Goal: Navigation & Orientation: Understand site structure

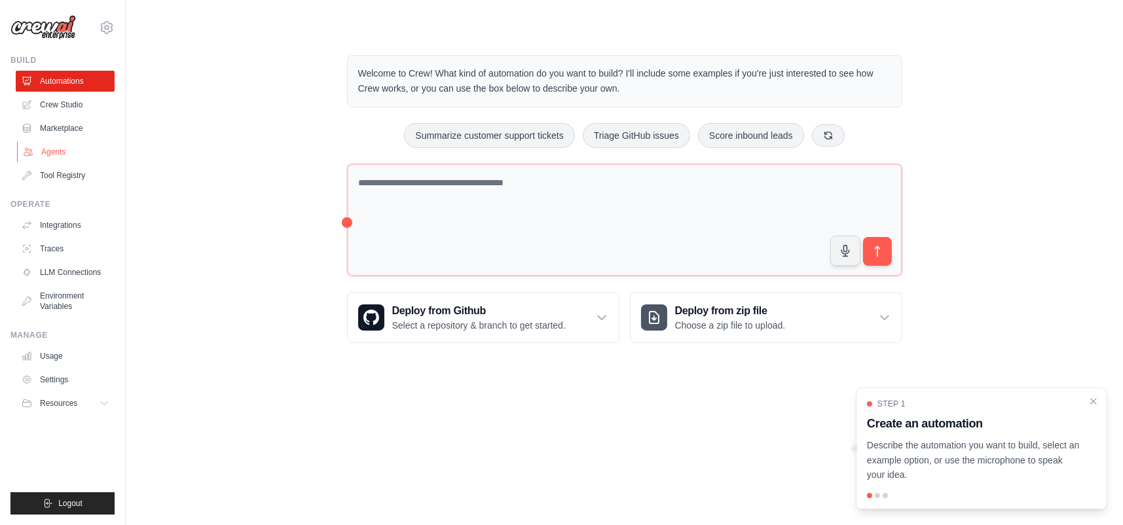
click at [53, 150] on link "Agents" at bounding box center [66, 151] width 99 height 21
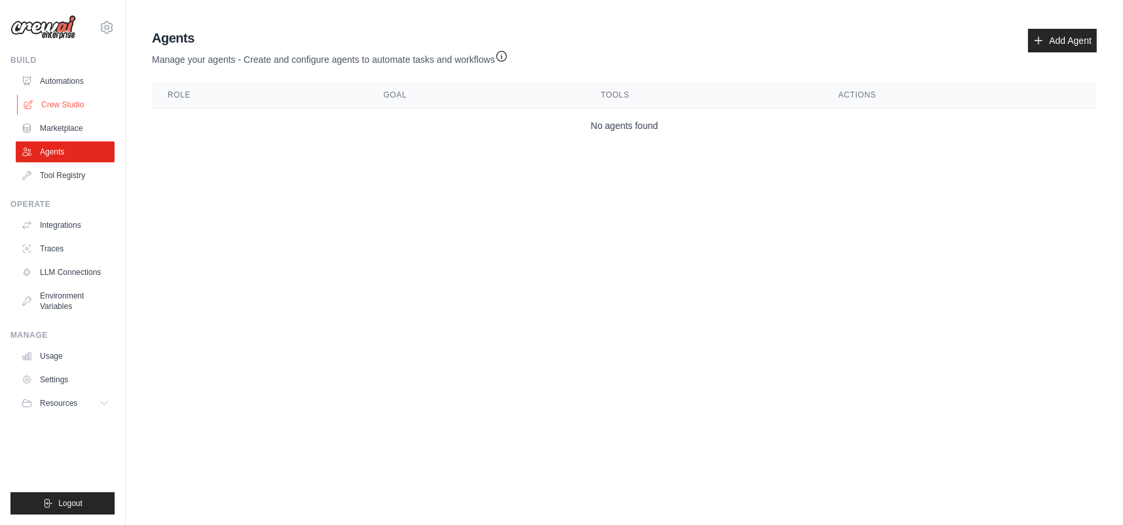
click at [69, 101] on link "Crew Studio" at bounding box center [66, 104] width 99 height 21
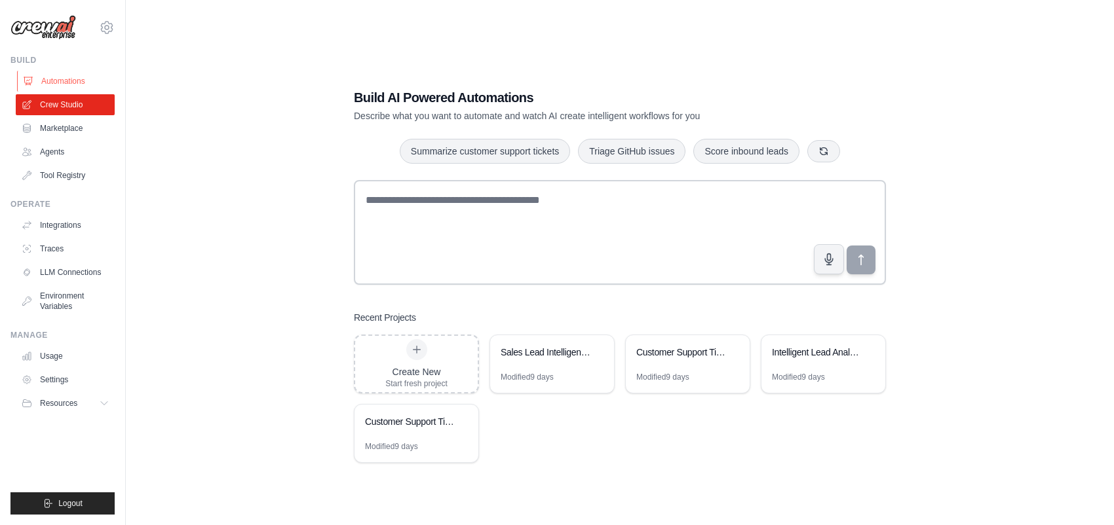
click at [62, 79] on link "Automations" at bounding box center [66, 81] width 99 height 21
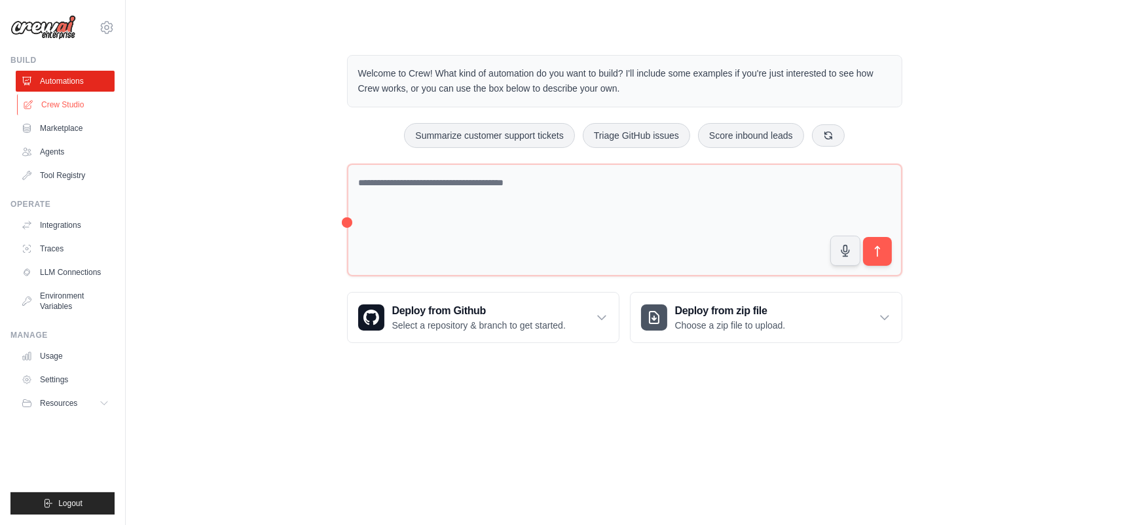
click at [81, 98] on link "Crew Studio" at bounding box center [66, 104] width 99 height 21
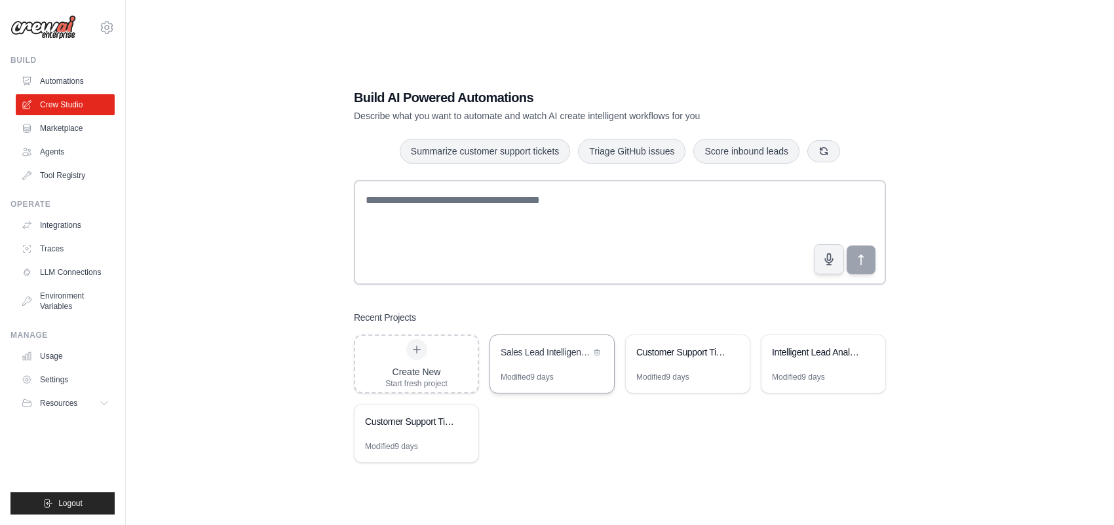
click at [541, 362] on div "Sales Lead Intelligence & Routing System" at bounding box center [552, 353] width 124 height 37
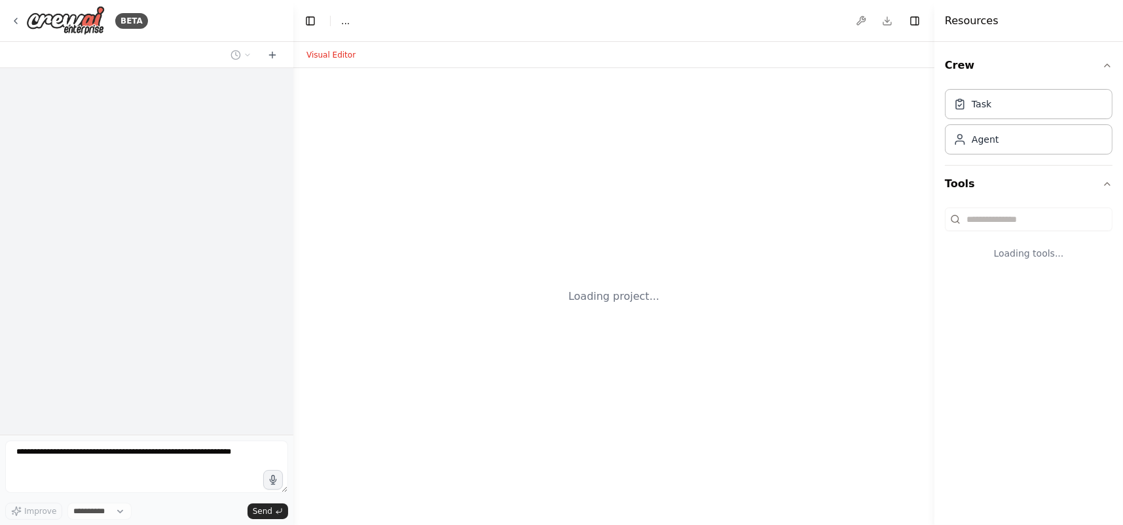
select select "****"
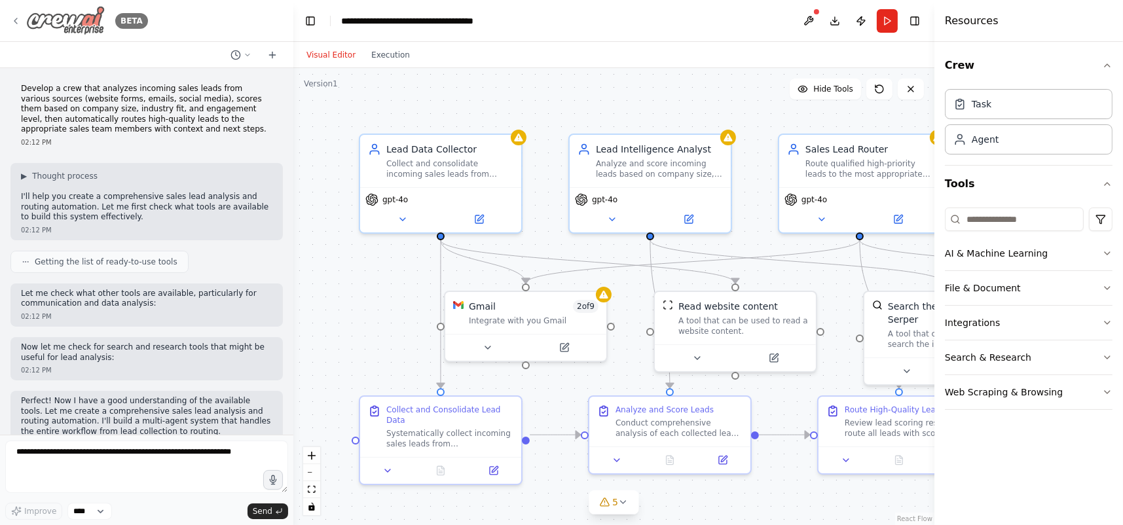
click at [58, 26] on img at bounding box center [65, 20] width 79 height 29
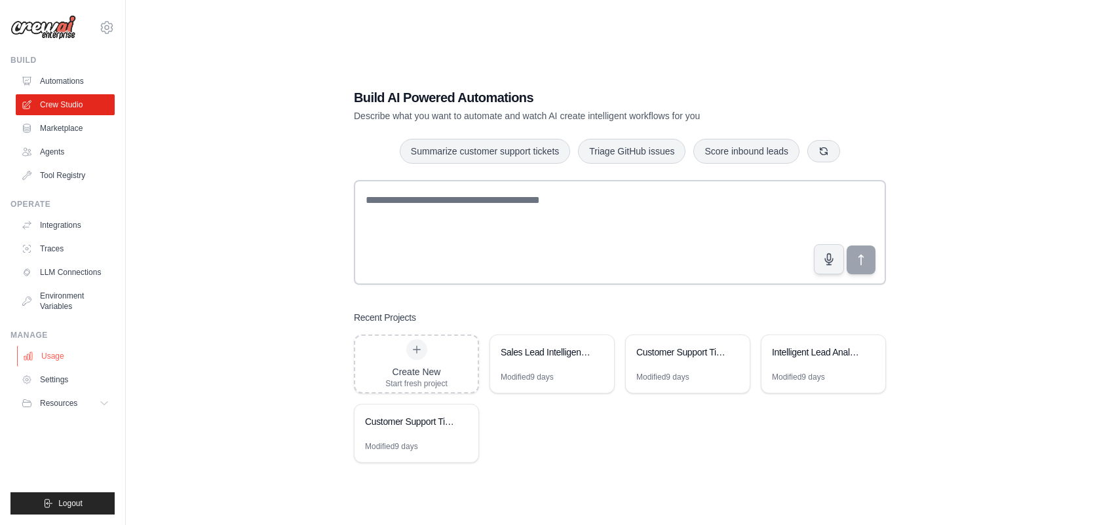
click at [58, 357] on link "Usage" at bounding box center [66, 356] width 99 height 21
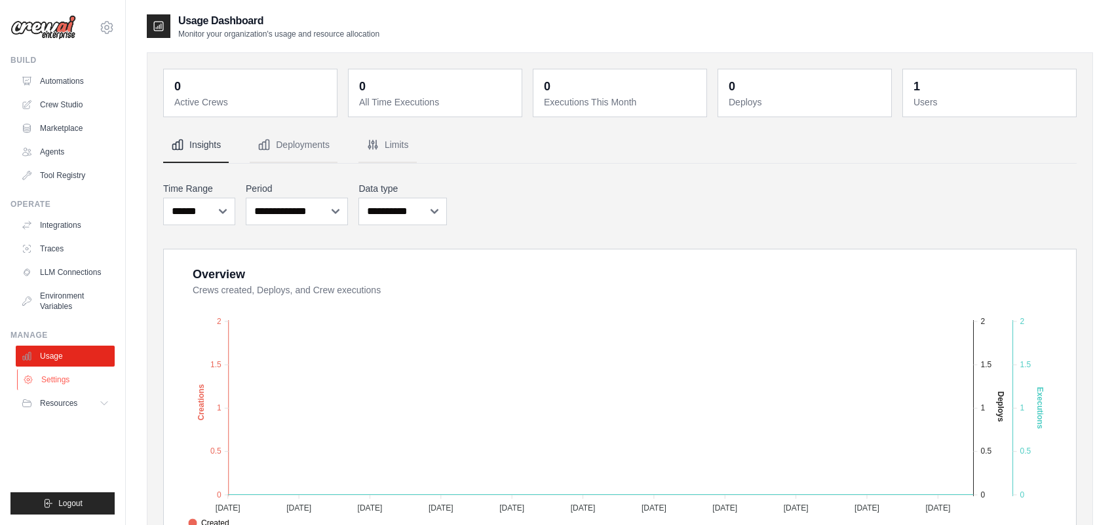
click at [57, 375] on link "Settings" at bounding box center [66, 379] width 99 height 21
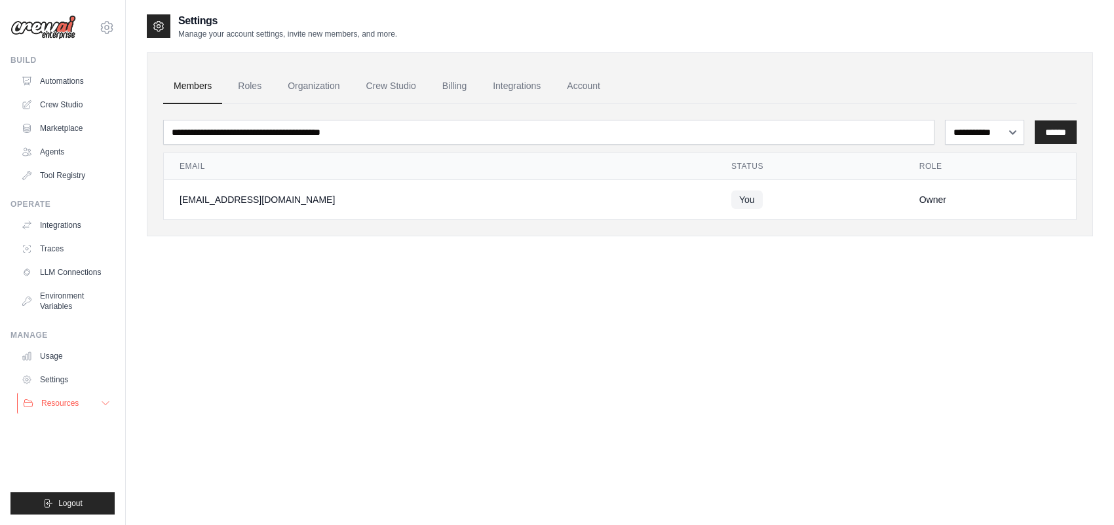
click at [54, 402] on span "Resources" at bounding box center [59, 403] width 37 height 10
click at [28, 341] on div "Manage" at bounding box center [62, 335] width 104 height 10
click at [58, 227] on link "Integrations" at bounding box center [66, 225] width 99 height 21
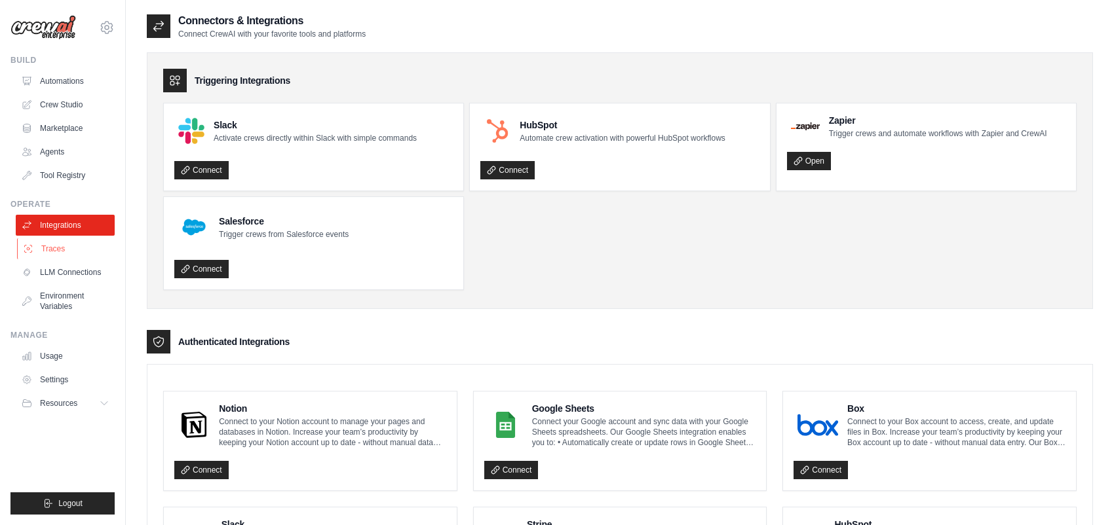
click at [60, 251] on link "Traces" at bounding box center [66, 248] width 99 height 21
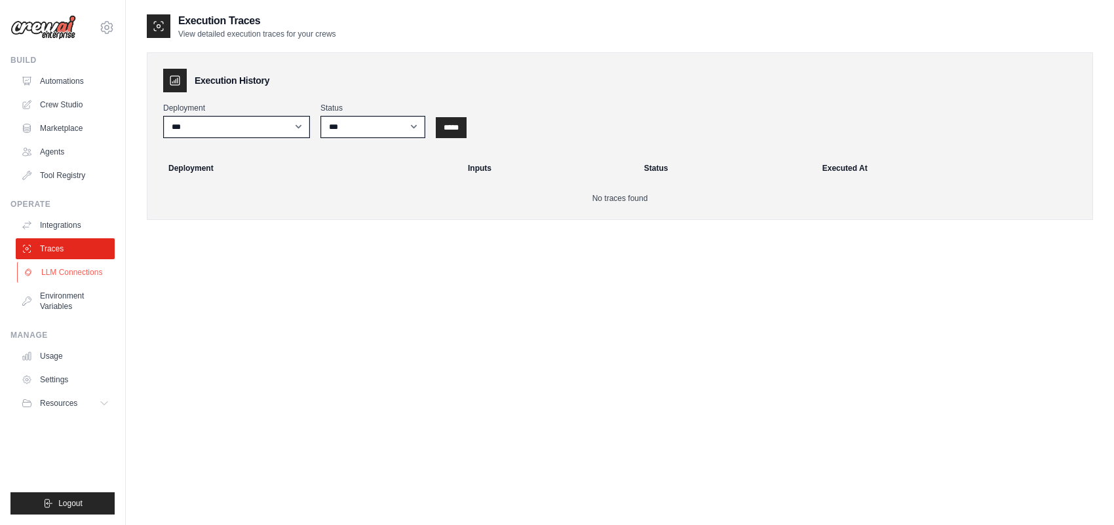
click at [60, 269] on link "LLM Connections" at bounding box center [66, 272] width 99 height 21
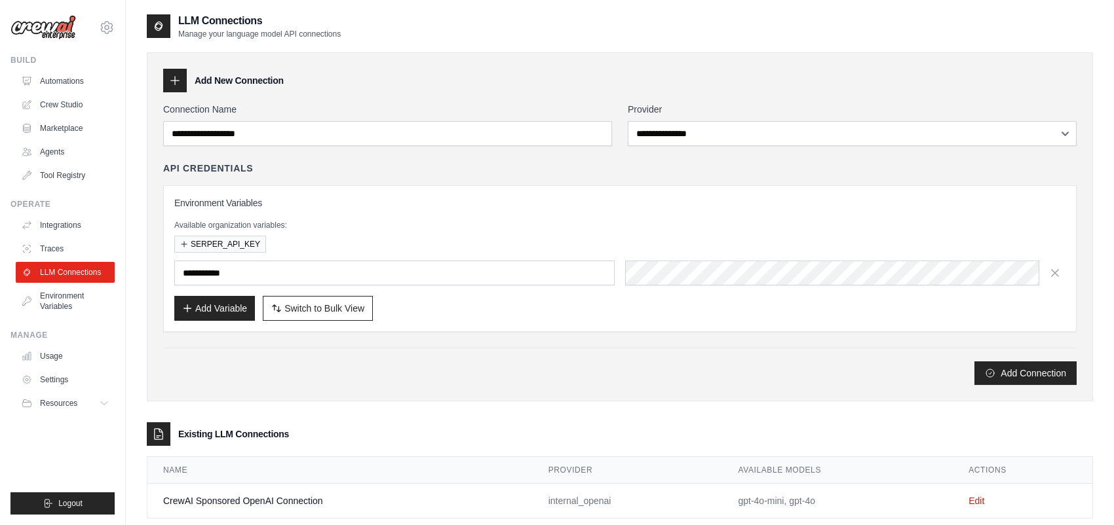
scroll to position [26, 0]
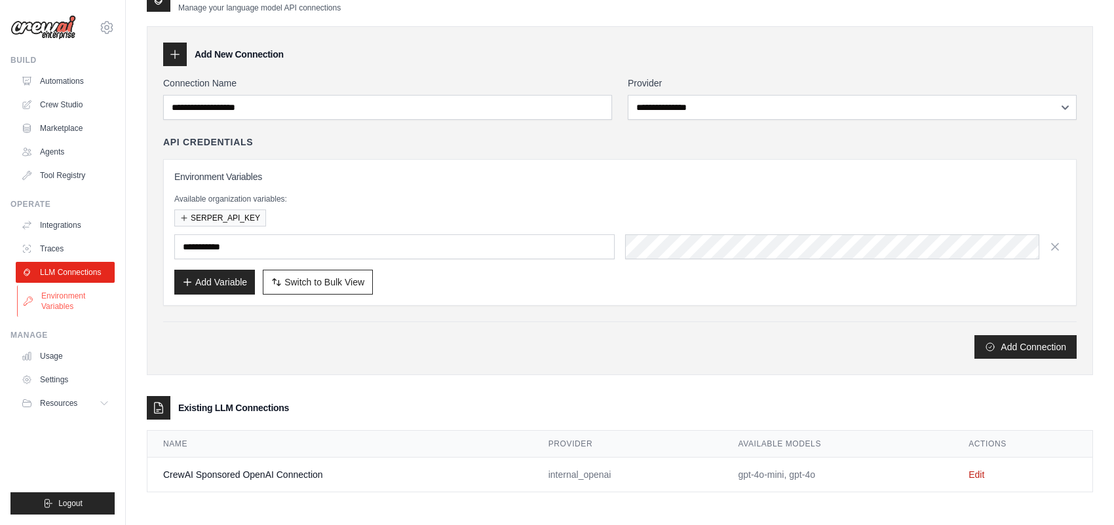
click at [71, 300] on link "Environment Variables" at bounding box center [66, 301] width 99 height 31
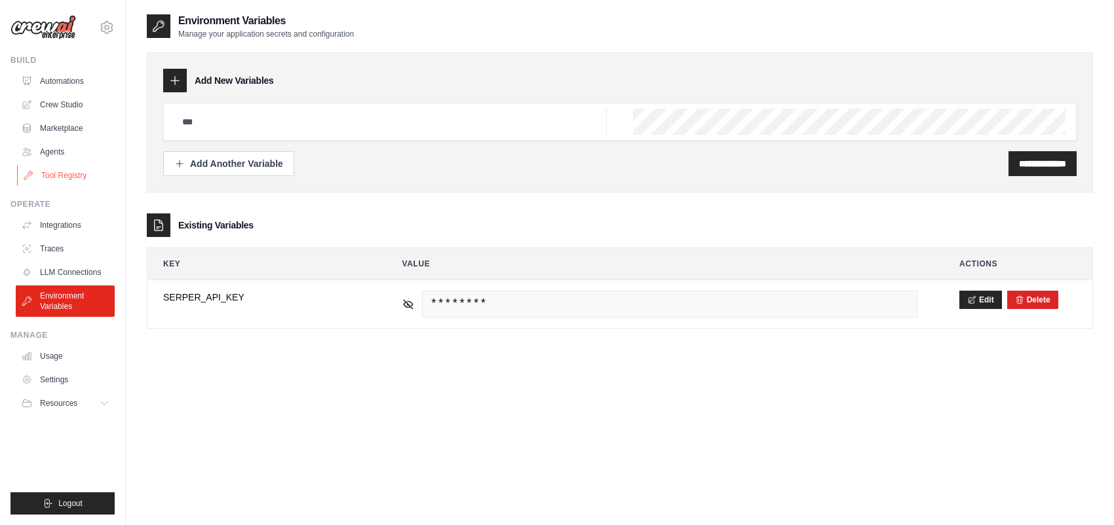
click at [64, 171] on link "Tool Registry" at bounding box center [66, 175] width 99 height 21
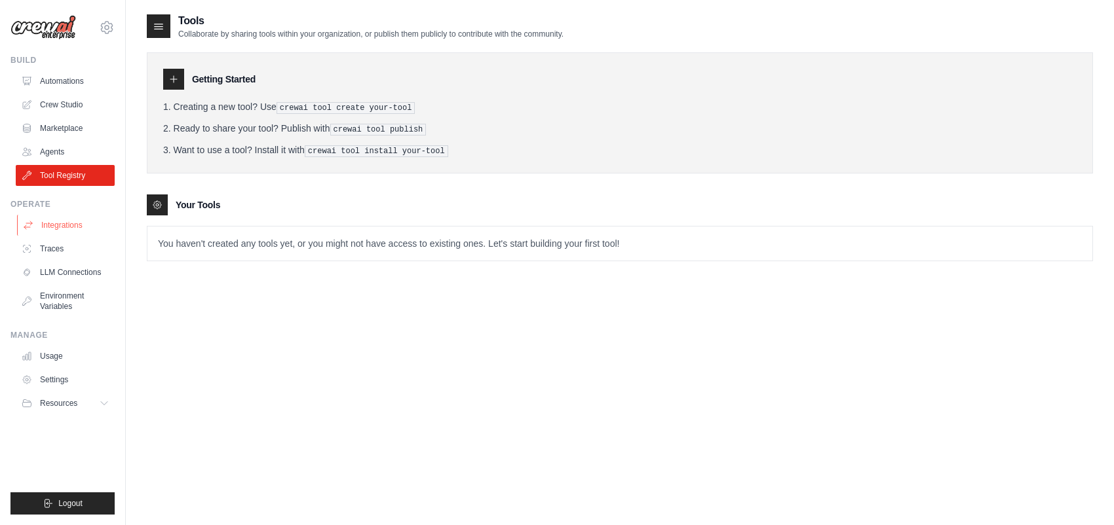
click at [66, 227] on link "Integrations" at bounding box center [66, 225] width 99 height 21
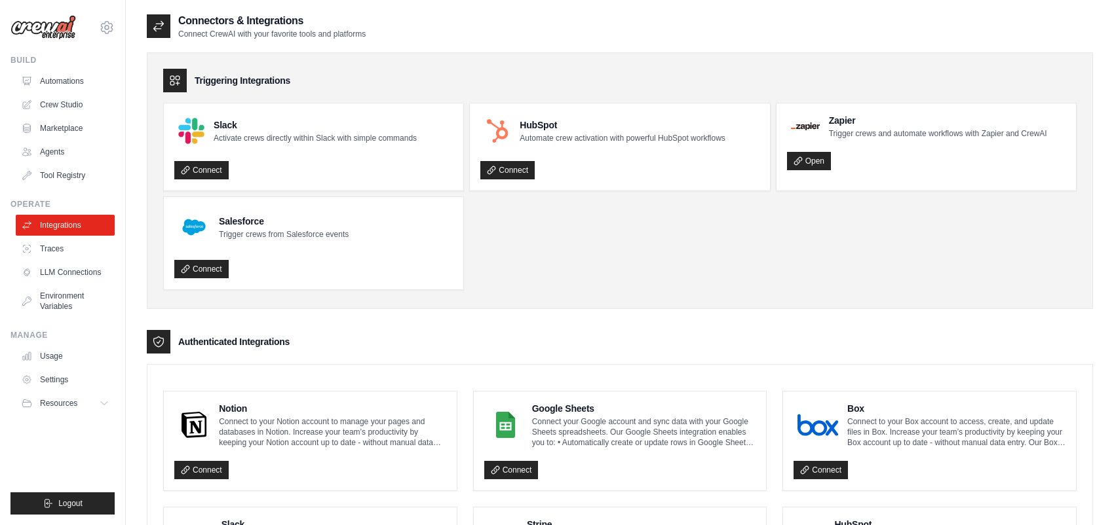
click at [71, 177] on link "Tool Registry" at bounding box center [65, 175] width 99 height 21
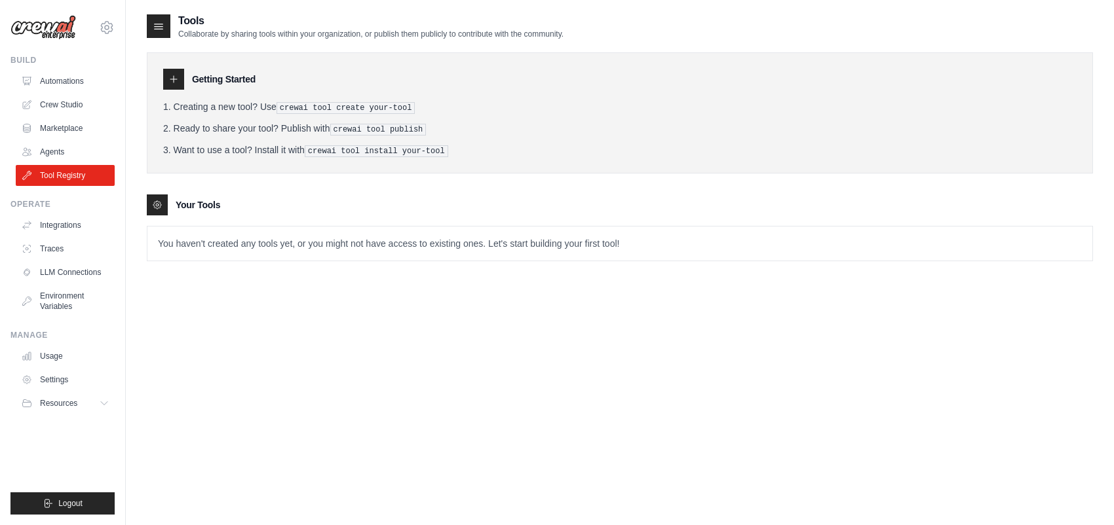
click at [428, 242] on p "You haven't created any tools yet, or you might not have access to existing one…" at bounding box center [619, 244] width 945 height 34
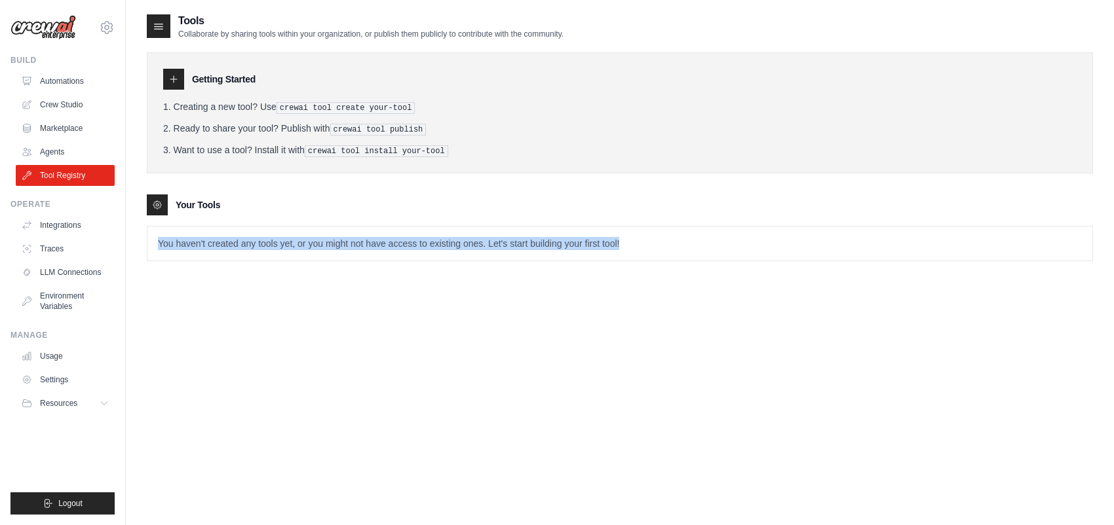
click at [428, 242] on p "You haven't created any tools yet, or you might not have access to existing one…" at bounding box center [619, 244] width 945 height 34
click at [534, 344] on div "Tools Collaborate by sharing tools within your organization, or publish them pu…" at bounding box center [620, 275] width 946 height 525
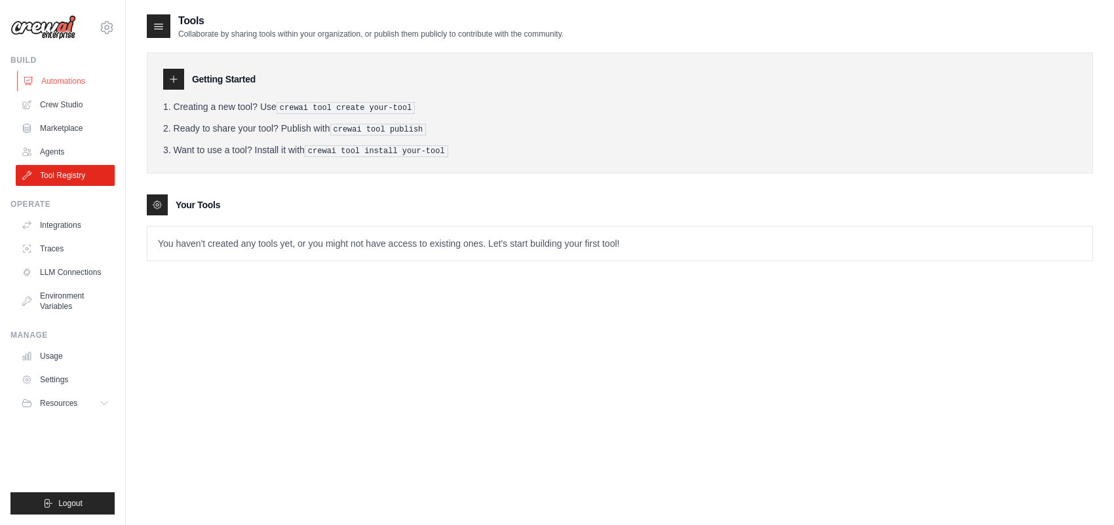
click at [59, 81] on link "Automations" at bounding box center [66, 81] width 99 height 21
